Goal: Information Seeking & Learning: Learn about a topic

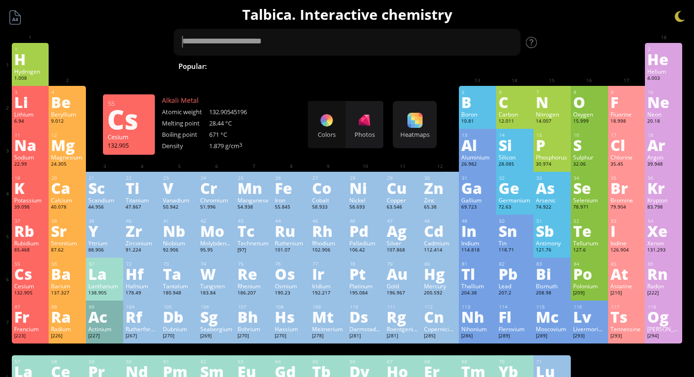
click at [35, 285] on div "Cesium" at bounding box center [30, 286] width 33 height 8
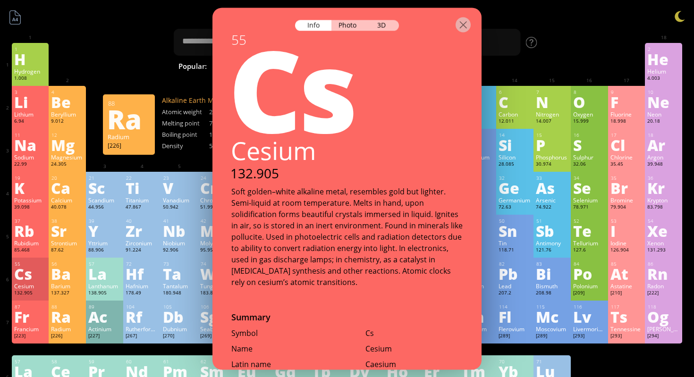
click at [50, 319] on div "88 Ra Radium [226] +2 +2 700 °C 1737 °C 5 g/cm 3 [Rn]7s 2" at bounding box center [67, 322] width 37 height 43
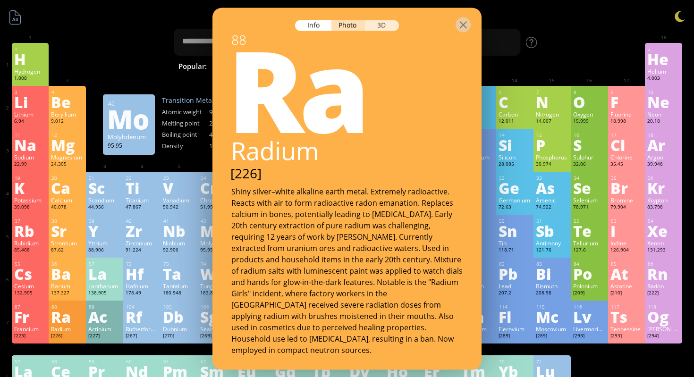
click at [374, 28] on div "3D" at bounding box center [382, 25] width 34 height 11
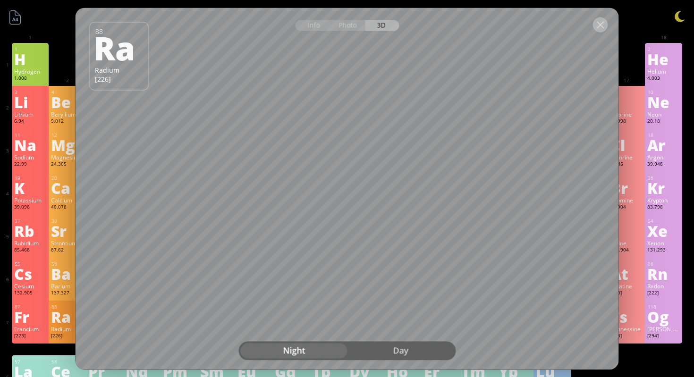
click at [600, 25] on div at bounding box center [600, 24] width 15 height 15
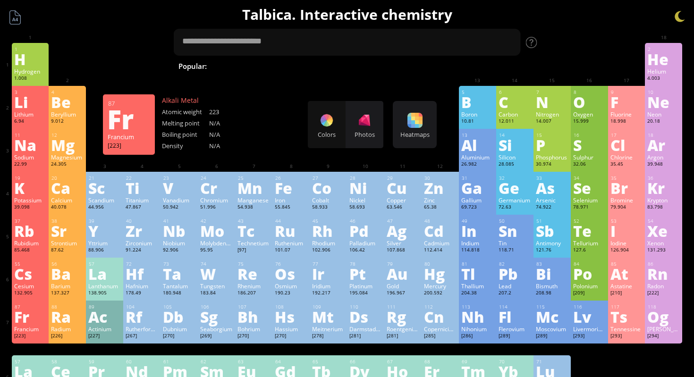
click at [44, 319] on div "Fr" at bounding box center [30, 316] width 33 height 15
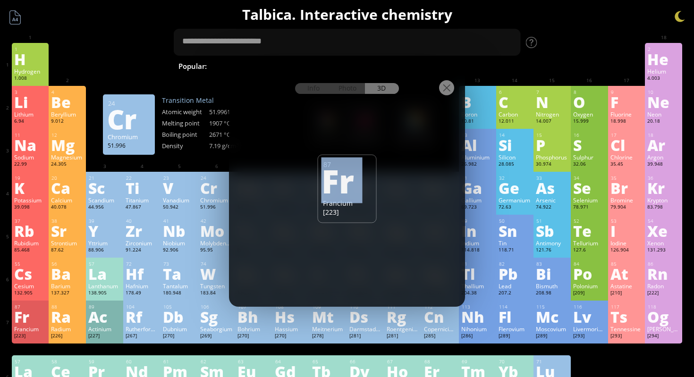
drag, startPoint x: 341, startPoint y: 197, endPoint x: 375, endPoint y: 197, distance: 34.4
click at [375, 197] on div "87 Fr Francium [223]" at bounding box center [347, 188] width 59 height 68
click at [373, 220] on div "87 Fr Francium [223]" at bounding box center [347, 188] width 59 height 68
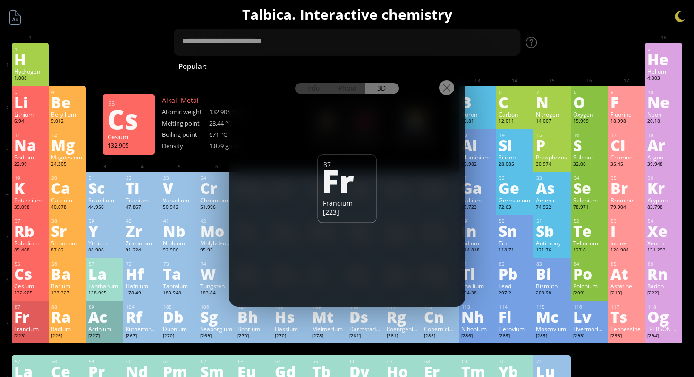
click at [28, 281] on div "Cs" at bounding box center [30, 273] width 33 height 15
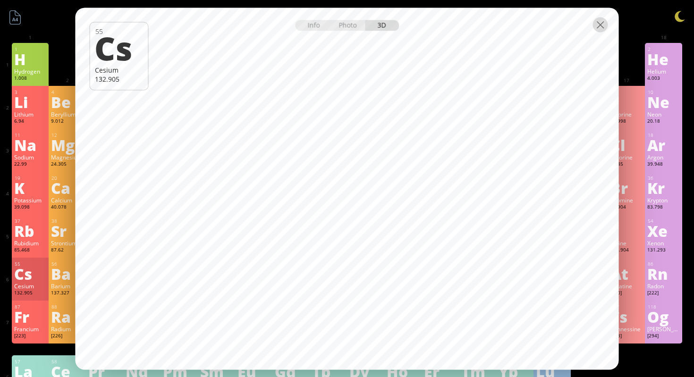
click at [597, 29] on div at bounding box center [600, 24] width 15 height 15
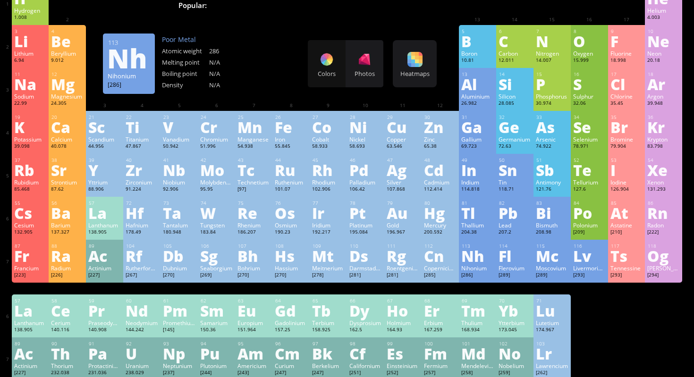
scroll to position [78, 0]
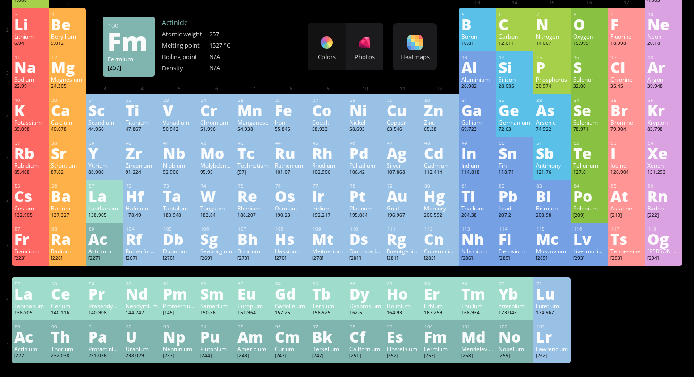
click at [448, 340] on div "Fm" at bounding box center [440, 336] width 33 height 15
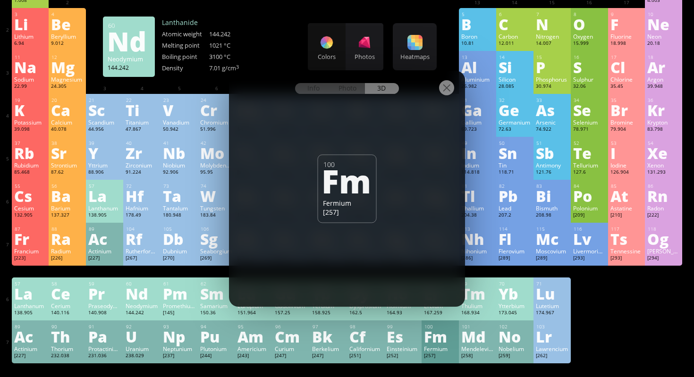
click at [156, 303] on div "60 Nd Neodymium 144.242 0, +2, +3, +4 0, +2, +3, +4 1021 °C 3100 °C 7.01 g/cm 3…" at bounding box center [141, 298] width 37 height 43
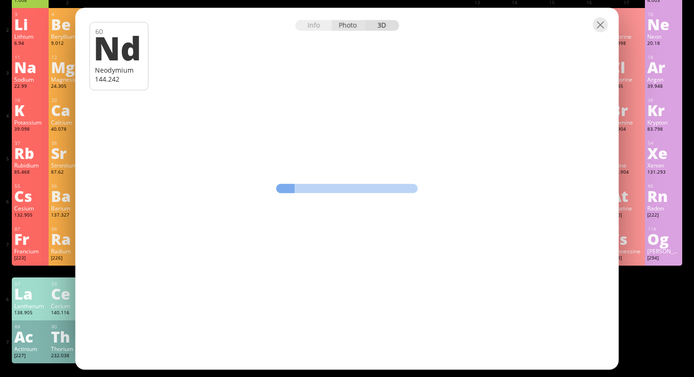
click at [349, 20] on div "Photo" at bounding box center [348, 25] width 34 height 11
click at [374, 25] on div "3D" at bounding box center [382, 25] width 34 height 11
click at [599, 23] on div at bounding box center [600, 24] width 15 height 15
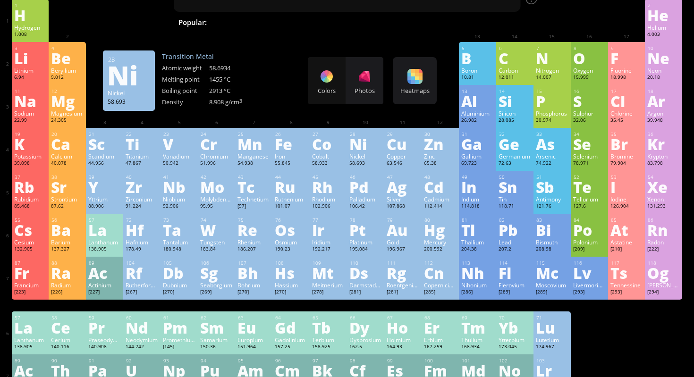
scroll to position [36, 0]
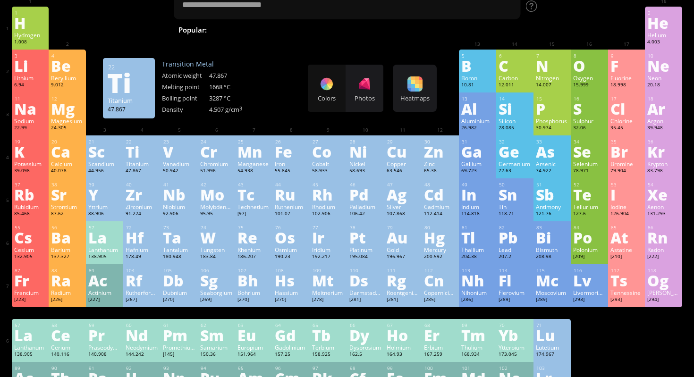
click at [150, 163] on div "Titanium" at bounding box center [142, 164] width 33 height 8
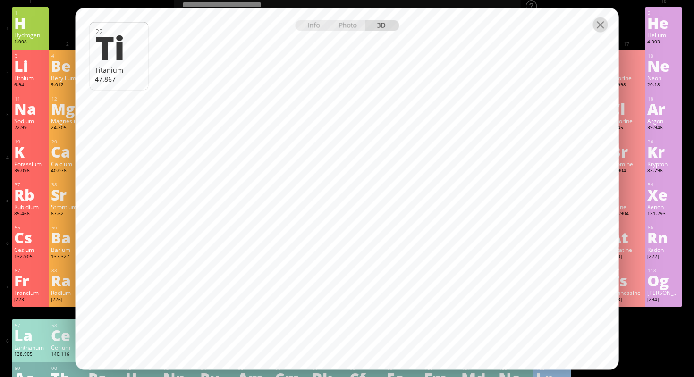
click at [604, 22] on div at bounding box center [600, 24] width 15 height 15
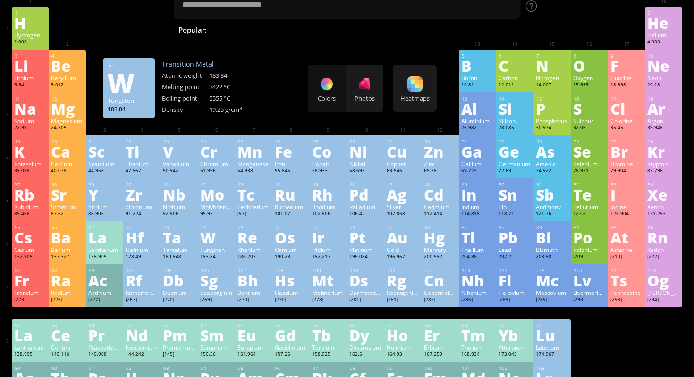
click at [218, 250] on div "Tungsten" at bounding box center [216, 250] width 33 height 8
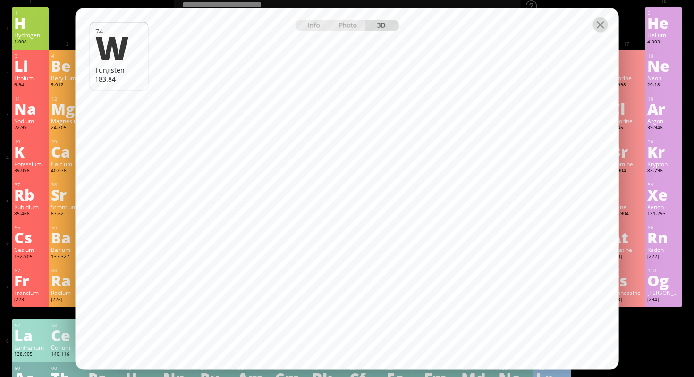
click at [598, 20] on div at bounding box center [600, 24] width 15 height 15
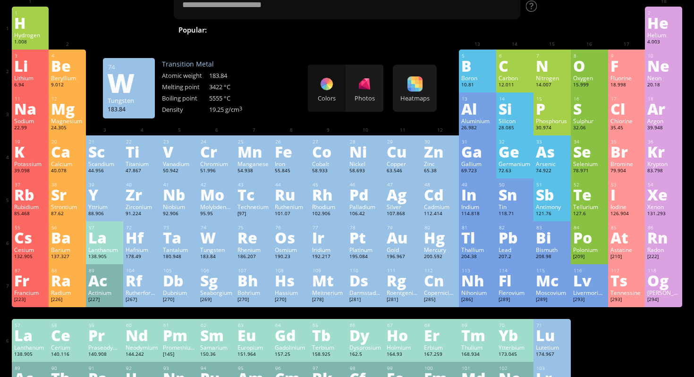
click at [205, 236] on div "W" at bounding box center [216, 237] width 33 height 15
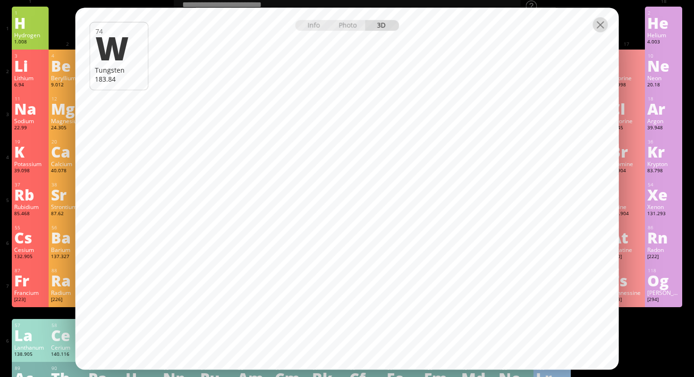
click at [597, 27] on div at bounding box center [600, 24] width 15 height 15
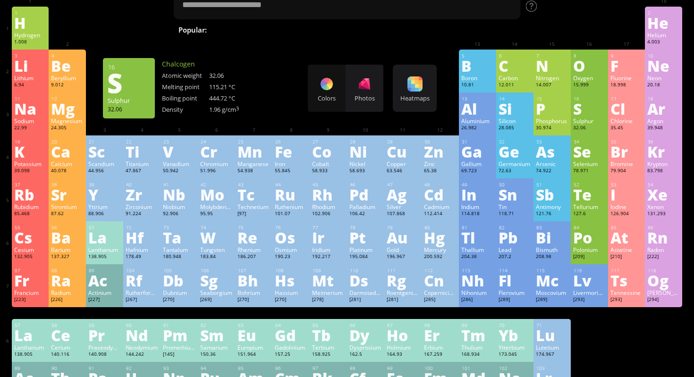
click at [584, 114] on div "S" at bounding box center [589, 108] width 33 height 15
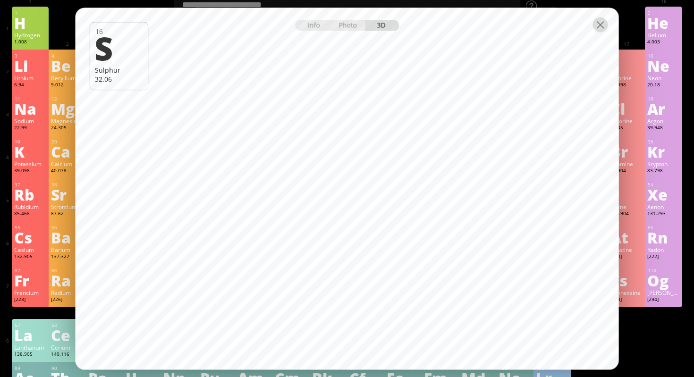
click at [601, 27] on div at bounding box center [600, 24] width 15 height 15
